Goal: Entertainment & Leisure: Consume media (video, audio)

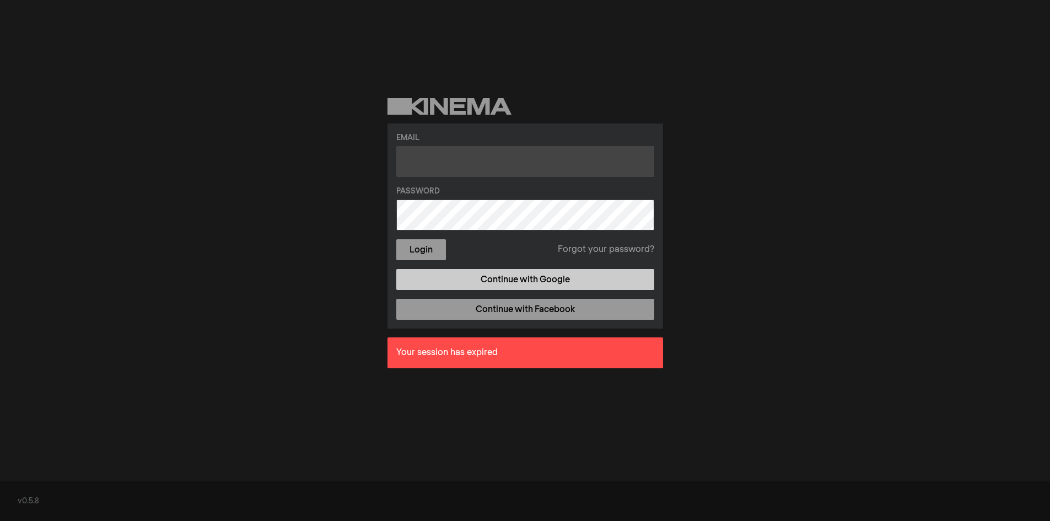
type input "[EMAIL_ADDRESS][DOMAIN_NAME]"
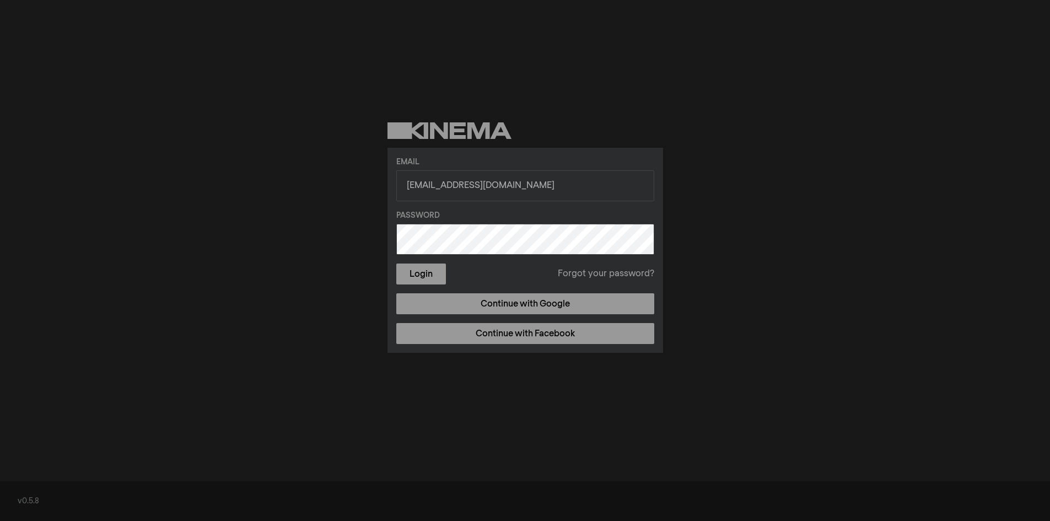
click at [492, 279] on div "Email [EMAIL_ADDRESS][DOMAIN_NAME] Password Login Forgot your password? Continu…" at bounding box center [526, 250] width 276 height 205
click at [428, 271] on button "Login" at bounding box center [421, 274] width 50 height 21
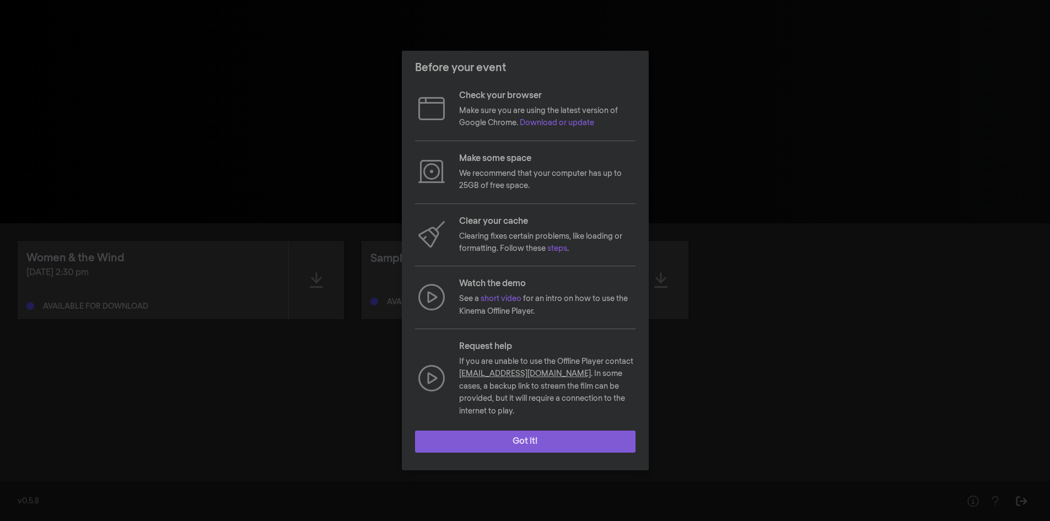
click at [503, 436] on button "Got it!" at bounding box center [525, 442] width 221 height 22
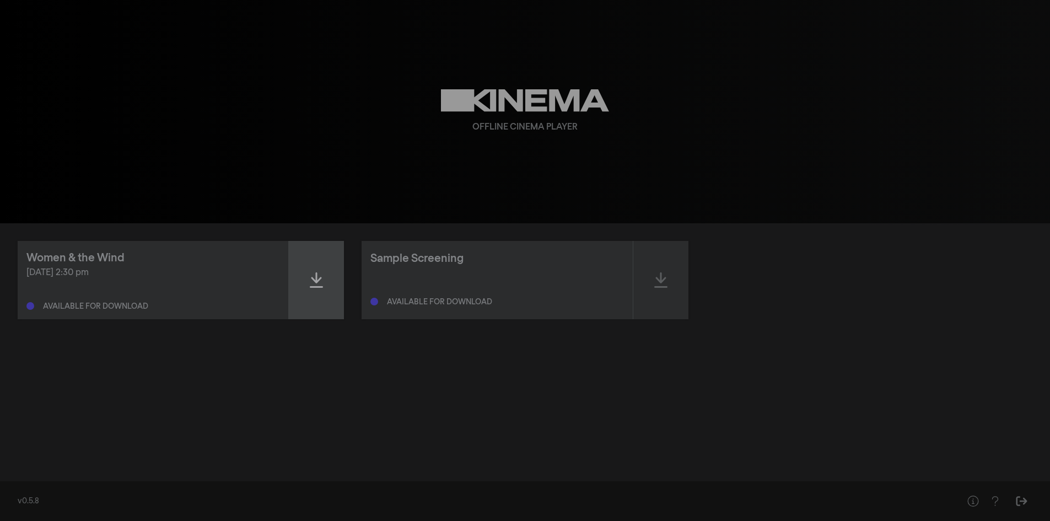
click at [325, 285] on div at bounding box center [316, 280] width 55 height 78
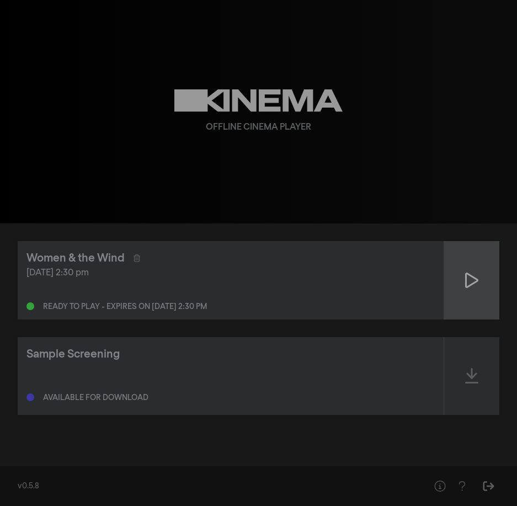
click at [479, 282] on div at bounding box center [471, 280] width 55 height 78
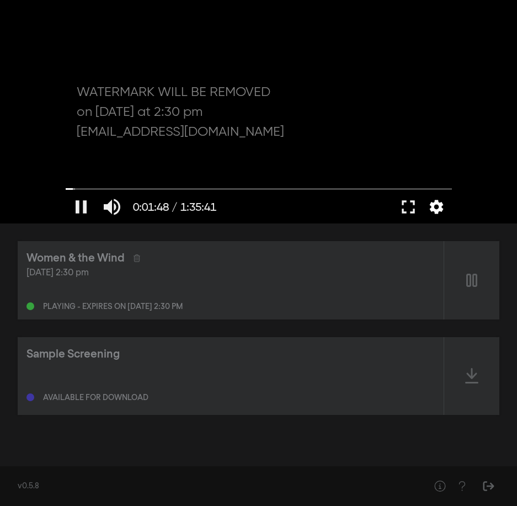
click at [429, 205] on button "settings" at bounding box center [435, 206] width 25 height 33
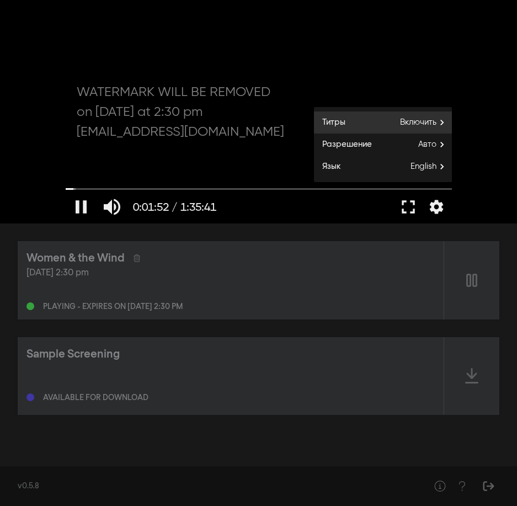
click at [438, 125] on span "Включить" at bounding box center [426, 122] width 52 height 17
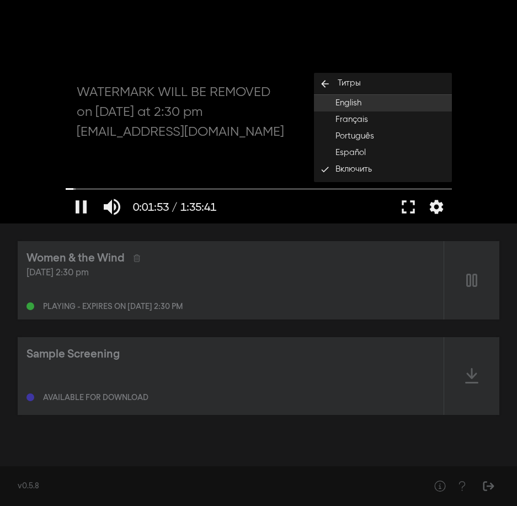
click at [392, 100] on button "English" at bounding box center [383, 103] width 138 height 17
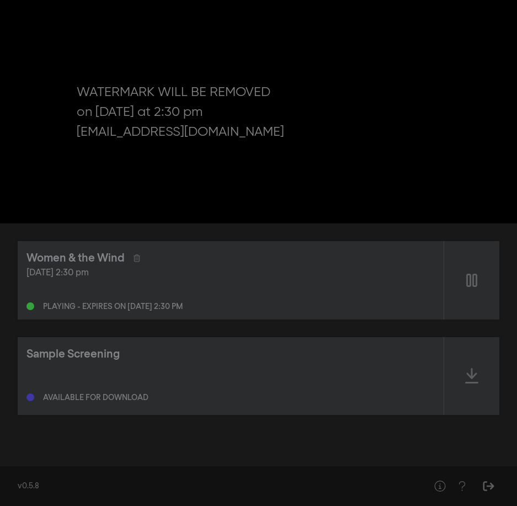
click at [492, 180] on div "pause 0:01:54 / 1:35:41 volume_up fullscreen settings closed_caption Титры Engl…" at bounding box center [258, 111] width 517 height 223
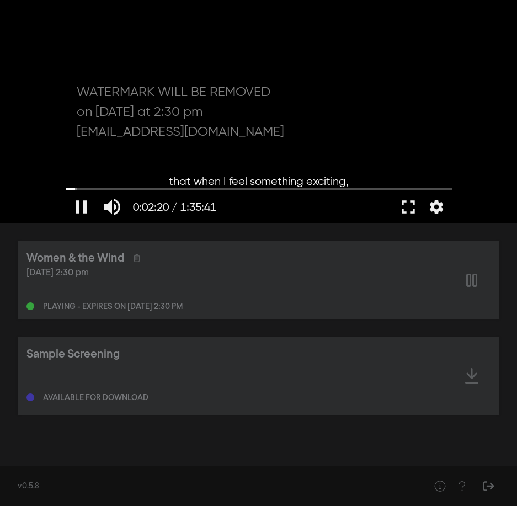
click at [288, 147] on div at bounding box center [258, 111] width 397 height 223
click at [514, 115] on div "play_arrow 0:02:20 / 1:35:41 volume_up fullscreen settings closed_caption Титры…" at bounding box center [258, 111] width 517 height 223
click at [76, 202] on button "play_arrow" at bounding box center [81, 206] width 31 height 33
click at [82, 207] on button "pause" at bounding box center [81, 206] width 31 height 33
type input "153.777554"
